Goal: Navigation & Orientation: Find specific page/section

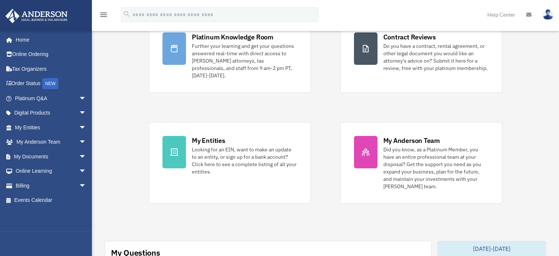
scroll to position [74, 0]
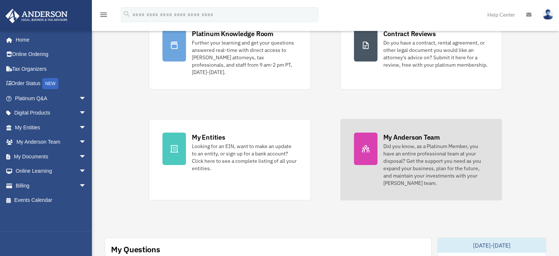
click at [424, 132] on div "My Anderson Team" at bounding box center [411, 136] width 57 height 9
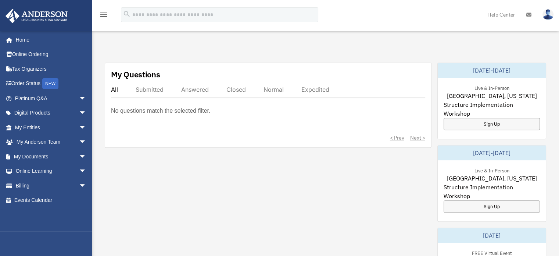
scroll to position [257, 0]
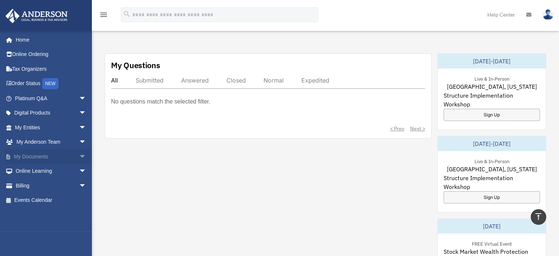
click at [79, 156] on span "arrow_drop_down" at bounding box center [86, 156] width 15 height 15
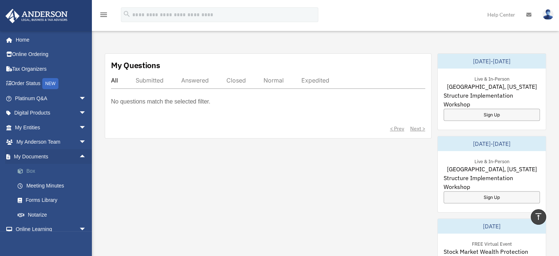
click at [32, 172] on link "Box" at bounding box center [53, 171] width 87 height 15
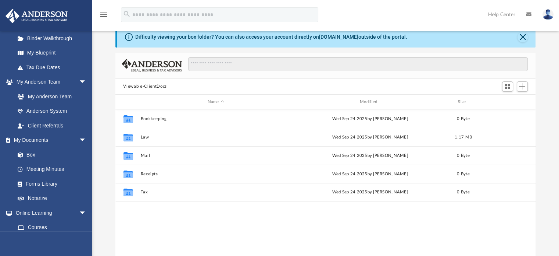
scroll to position [37, 0]
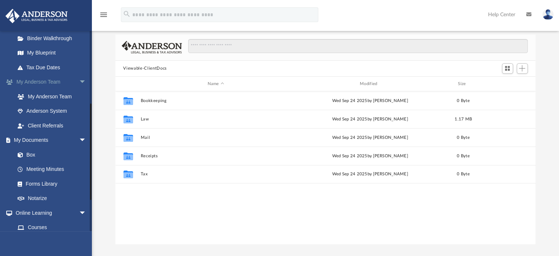
click at [79, 81] on span "arrow_drop_down" at bounding box center [86, 82] width 15 height 15
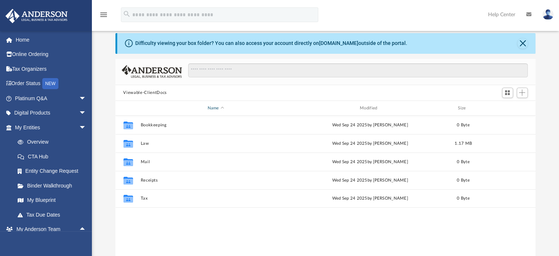
scroll to position [0, 0]
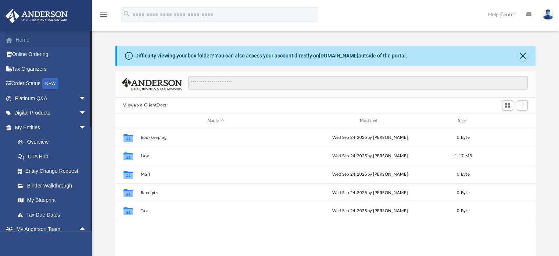
click at [21, 40] on link "Home" at bounding box center [51, 39] width 92 height 15
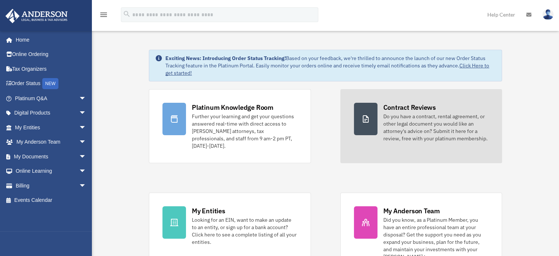
click at [399, 104] on div "Contract Reviews" at bounding box center [409, 107] width 53 height 9
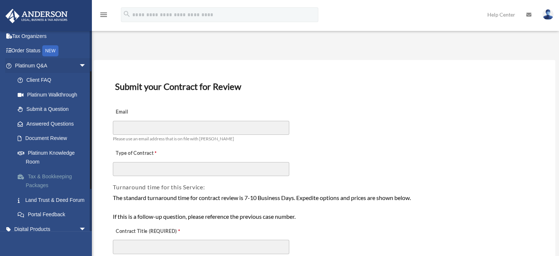
scroll to position [74, 0]
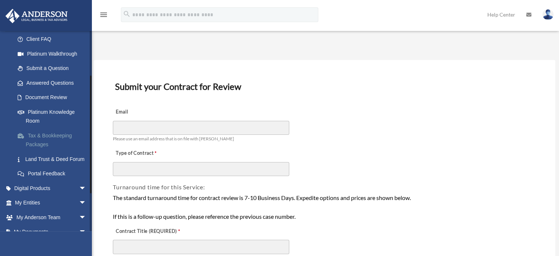
click at [38, 135] on link "Tax & Bookkeeping Packages" at bounding box center [53, 140] width 87 height 24
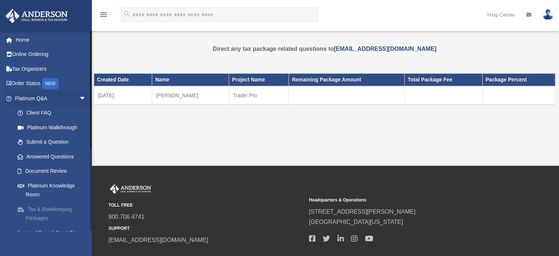
click at [36, 207] on link "Tax & Bookkeeping Packages" at bounding box center [53, 213] width 87 height 24
click at [25, 40] on link "Home" at bounding box center [51, 39] width 92 height 15
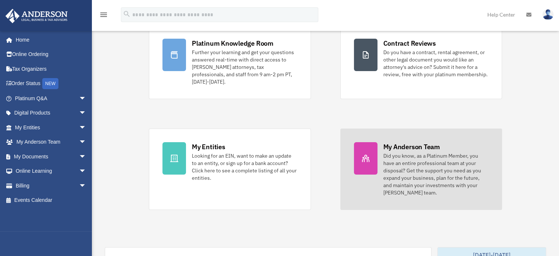
scroll to position [74, 0]
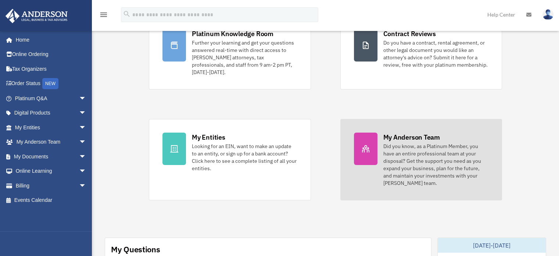
click at [413, 132] on div "My Anderson Team" at bounding box center [411, 136] width 57 height 9
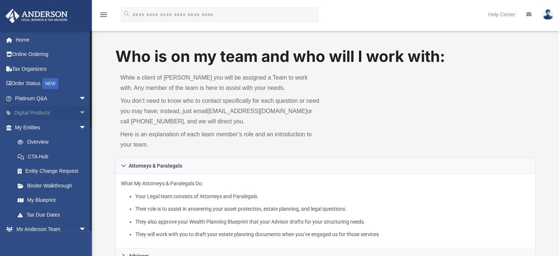
click at [26, 113] on link "Digital Products arrow_drop_down" at bounding box center [51, 113] width 92 height 15
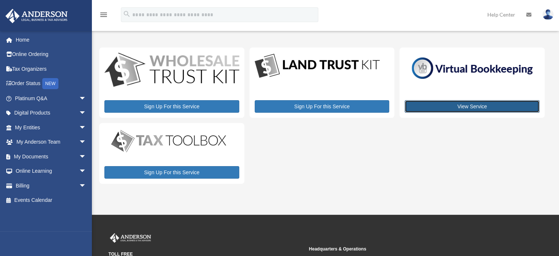
click at [468, 107] on link "View Service" at bounding box center [472, 106] width 135 height 13
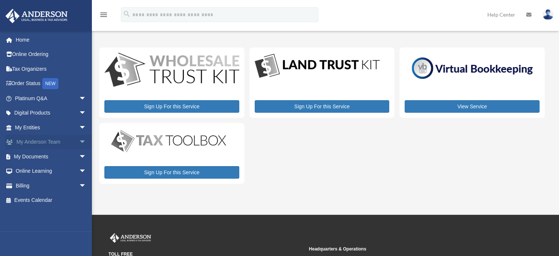
click at [79, 140] on span "arrow_drop_down" at bounding box center [86, 142] width 15 height 15
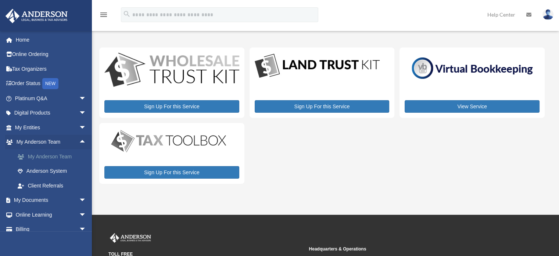
click at [50, 156] on link "My Anderson Team" at bounding box center [53, 156] width 87 height 15
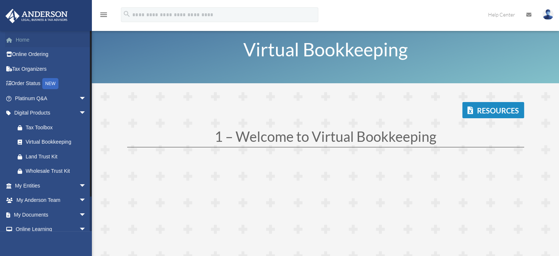
click at [20, 38] on link "Home" at bounding box center [51, 39] width 92 height 15
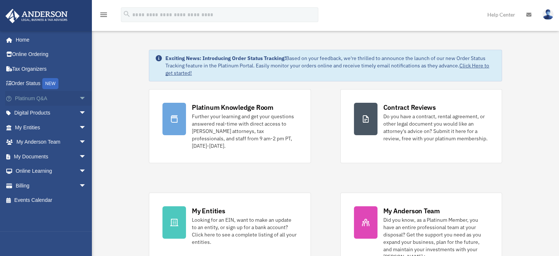
click at [79, 97] on span "arrow_drop_down" at bounding box center [86, 98] width 15 height 15
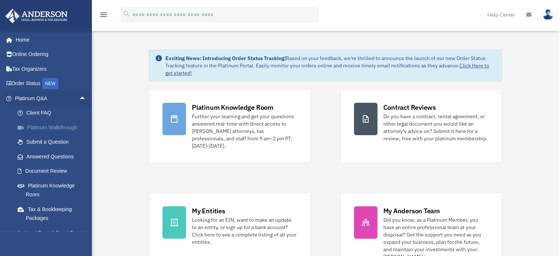
click at [60, 125] on link "Platinum Walkthrough" at bounding box center [53, 127] width 87 height 15
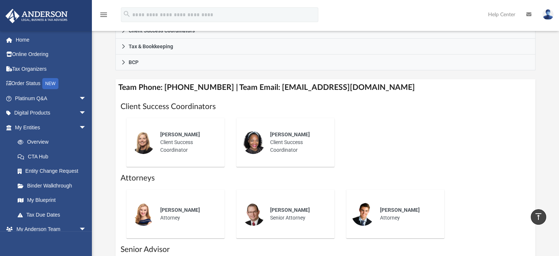
scroll to position [257, 0]
